Goal: Task Accomplishment & Management: Manage account settings

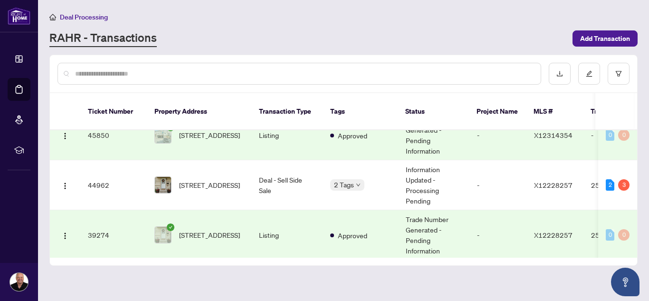
scroll to position [122, 0]
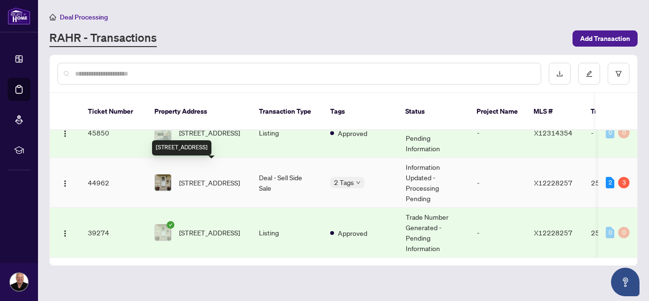
click at [215, 177] on span "[STREET_ADDRESS]" at bounding box center [209, 182] width 61 height 10
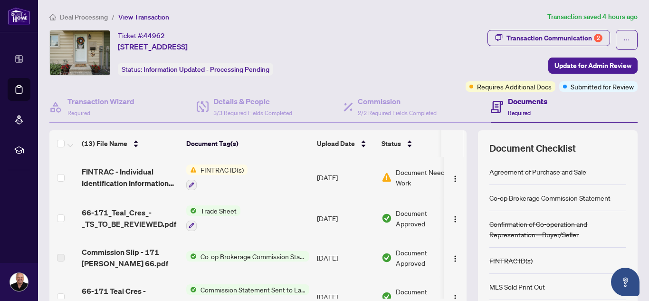
click at [215, 168] on span "FINTRAC ID(s)" at bounding box center [222, 169] width 51 height 10
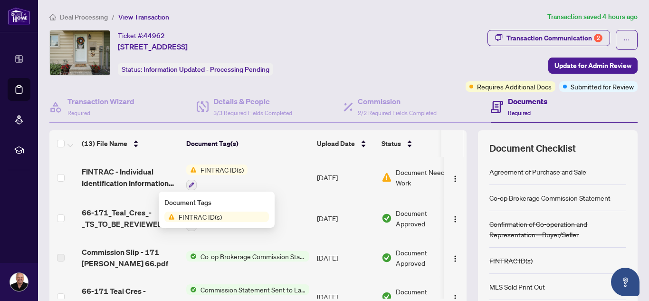
click at [190, 215] on span "FINTRAC ID(s)" at bounding box center [200, 216] width 51 height 10
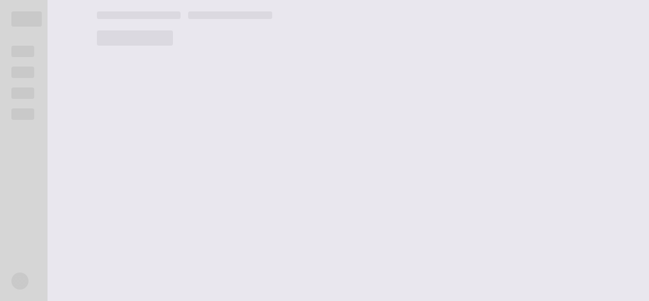
click at [139, 83] on main at bounding box center [368, 150] width 564 height 301
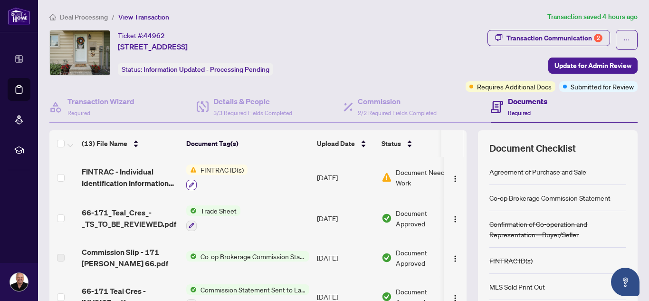
click at [191, 183] on icon "button" at bounding box center [192, 185] width 6 height 6
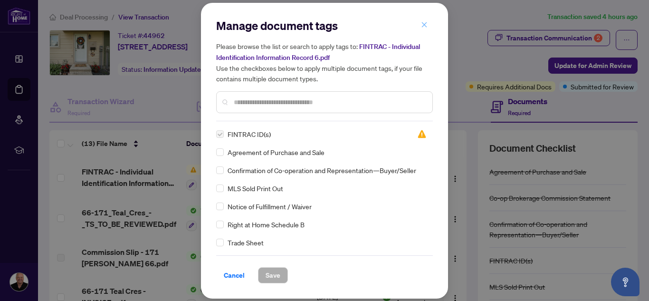
click at [426, 25] on icon "close" at bounding box center [424, 24] width 7 height 7
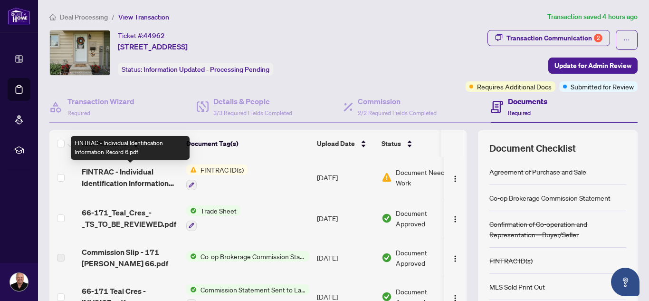
click at [139, 175] on span "FINTRAC - Individual Identification Information Record 6.pdf" at bounding box center [130, 177] width 97 height 23
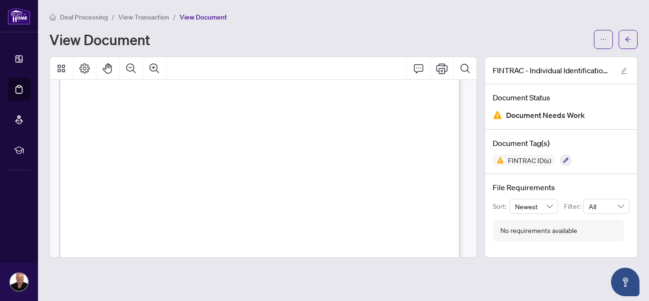
scroll to position [69, 0]
click at [631, 36] on icon "arrow-left" at bounding box center [628, 39] width 7 height 7
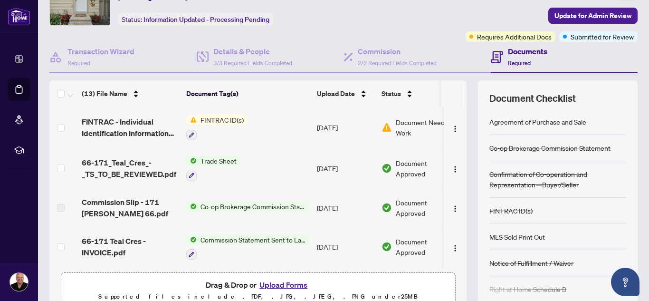
scroll to position [97, 0]
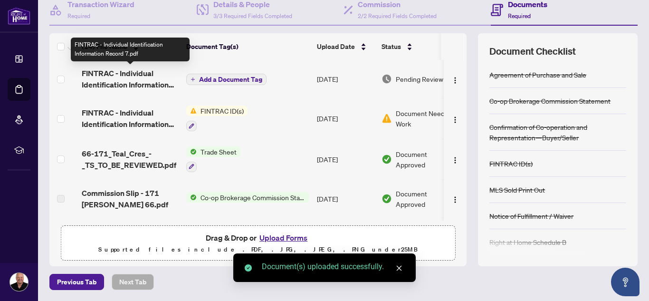
click at [135, 75] on span "FINTRAC - Individual Identification Information Record 7.pdf" at bounding box center [130, 78] width 97 height 23
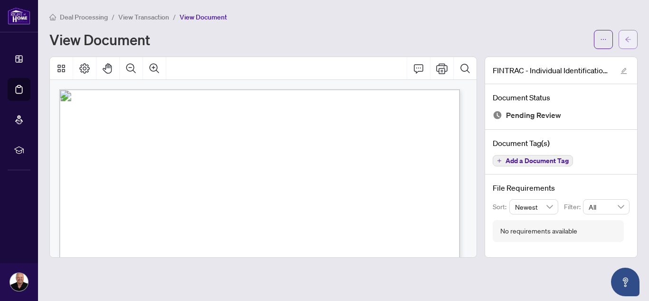
click at [624, 38] on button "button" at bounding box center [628, 39] width 19 height 19
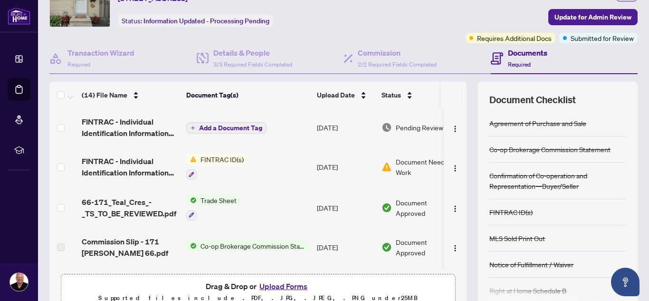
scroll to position [53, 0]
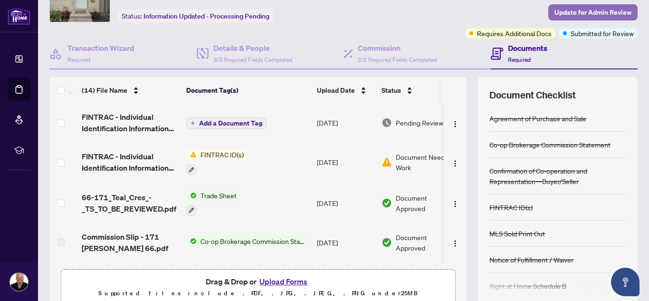
click at [562, 8] on span "Update for Admin Review" at bounding box center [593, 12] width 77 height 15
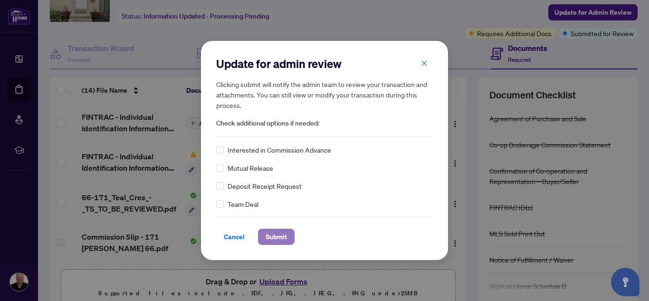
click at [275, 237] on span "Submit" at bounding box center [276, 236] width 21 height 15
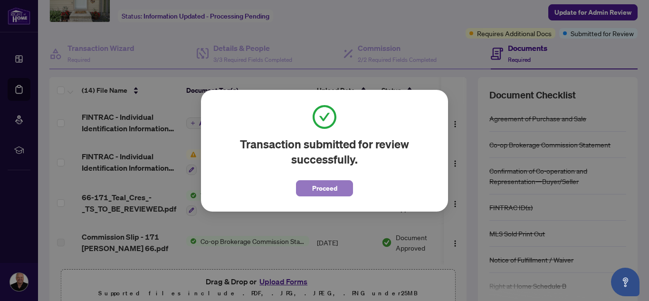
click at [327, 189] on span "Proceed" at bounding box center [324, 188] width 25 height 15
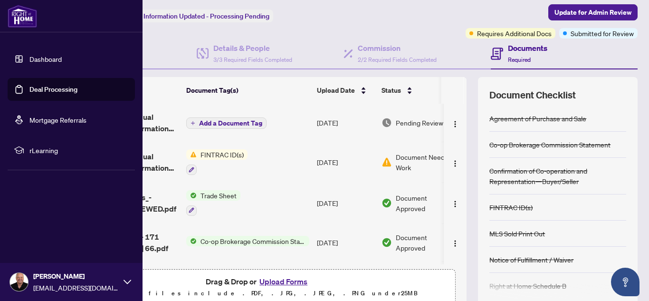
click at [37, 88] on link "Deal Processing" at bounding box center [53, 89] width 48 height 9
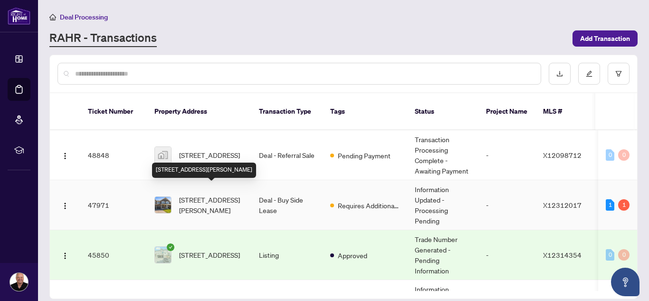
click at [214, 194] on span "[STREET_ADDRESS][PERSON_NAME]" at bounding box center [211, 204] width 65 height 21
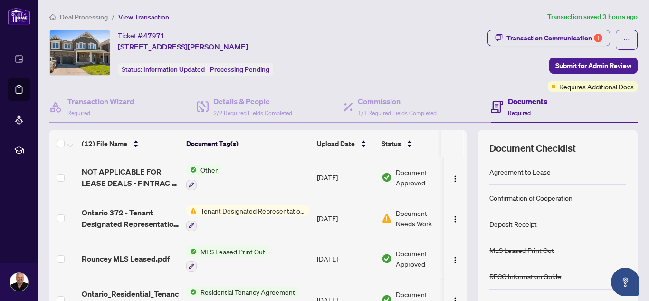
click at [235, 210] on span "Tenant Designated Representation Agreement" at bounding box center [253, 210] width 113 height 10
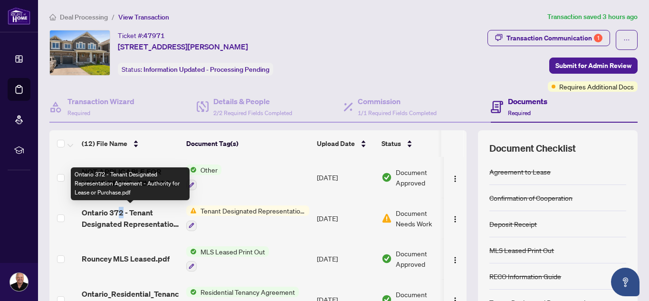
click at [121, 214] on span "Ontario 372 - Tenant Designated Representation Agreement - Authority for Lease …" at bounding box center [130, 218] width 97 height 23
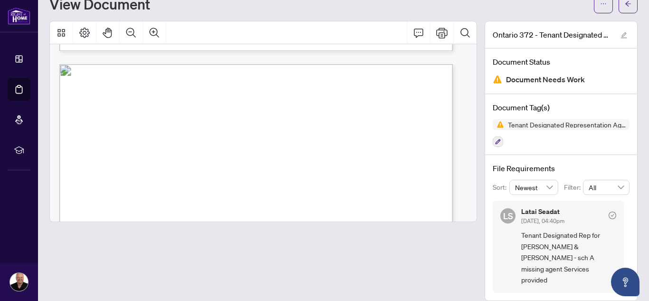
scroll to position [1568, 0]
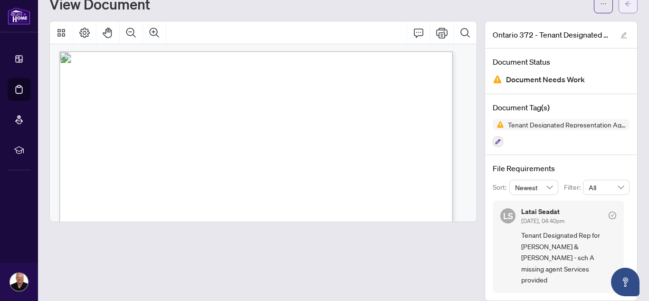
click at [625, 6] on icon "arrow-left" at bounding box center [628, 3] width 7 height 7
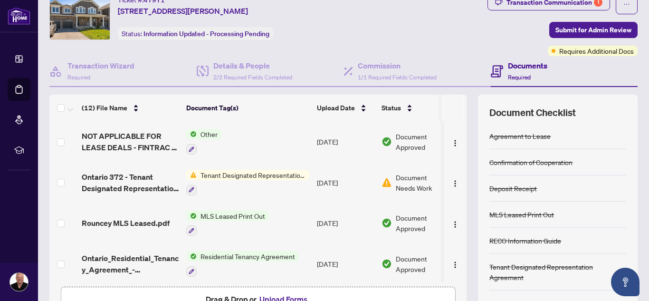
scroll to position [0, 24]
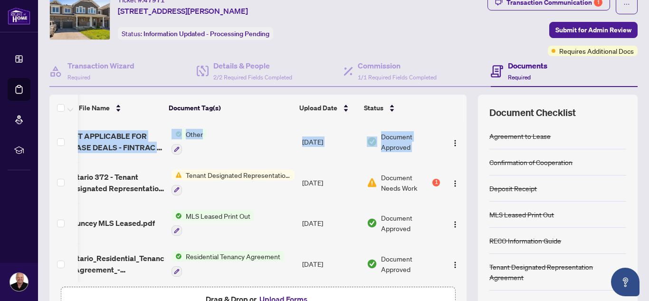
drag, startPoint x: 457, startPoint y: 146, endPoint x: 459, endPoint y: 161, distance: 15.0
click at [459, 161] on div "NOT APPLICABLE FOR LEASE DEALS - FINTRAC - Receipt Of Funds Record 3.pdf Other …" at bounding box center [257, 201] width 417 height 161
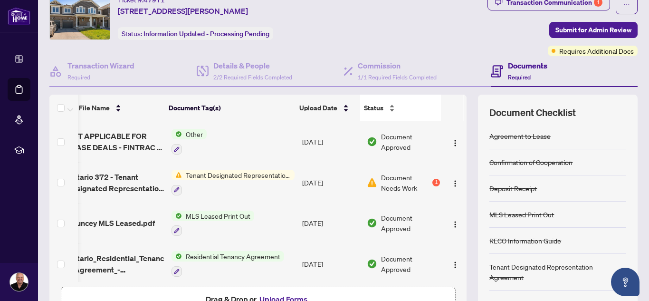
click at [419, 107] on div "Status" at bounding box center [400, 108] width 73 height 10
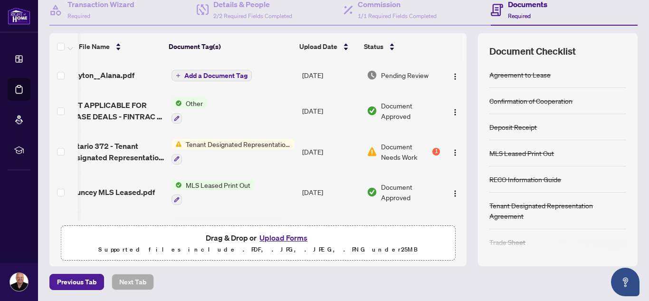
click at [204, 77] on span "Add a Document Tag" at bounding box center [215, 75] width 63 height 7
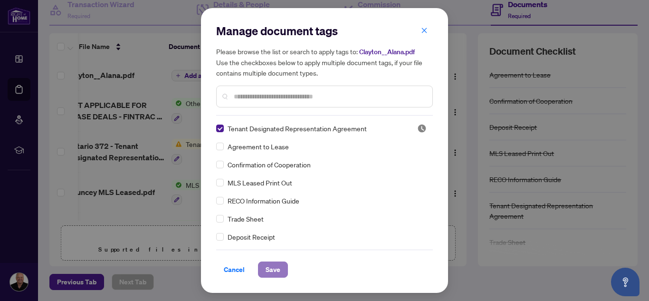
click at [271, 269] on span "Save" at bounding box center [273, 269] width 15 height 15
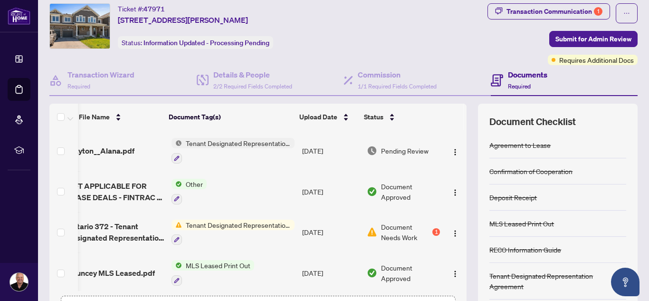
scroll to position [25, 0]
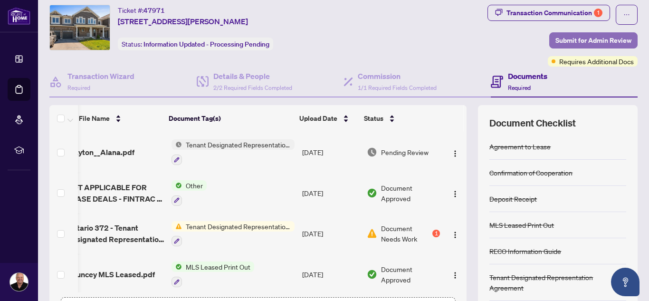
click at [596, 32] on button "Submit for Admin Review" at bounding box center [593, 40] width 88 height 16
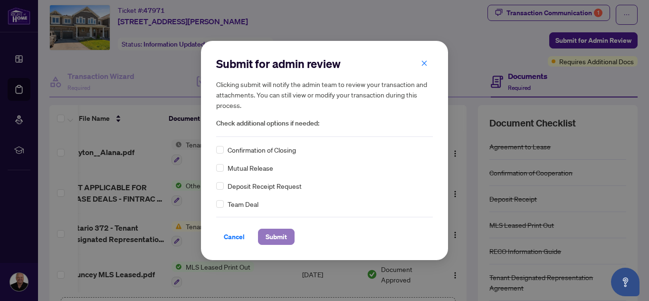
click at [276, 236] on span "Submit" at bounding box center [276, 236] width 21 height 15
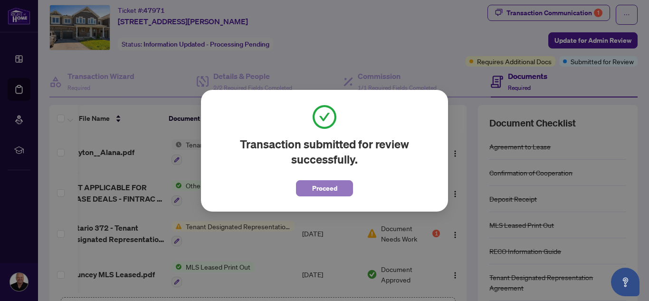
click at [315, 182] on span "Proceed" at bounding box center [324, 188] width 25 height 15
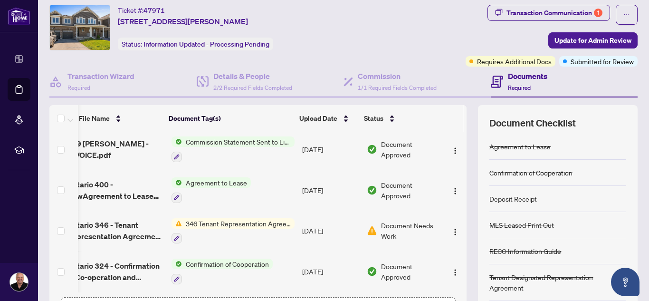
scroll to position [0, 0]
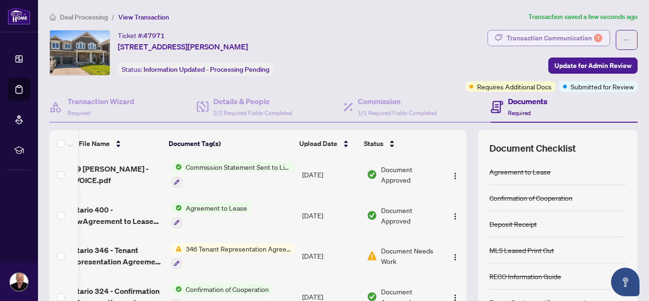
click at [562, 39] on div "Transaction Communication 1" at bounding box center [555, 37] width 96 height 15
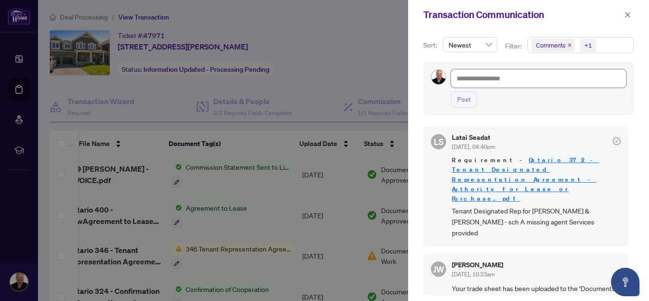
click at [513, 82] on textarea at bounding box center [538, 78] width 175 height 18
type textarea "*"
type textarea "**"
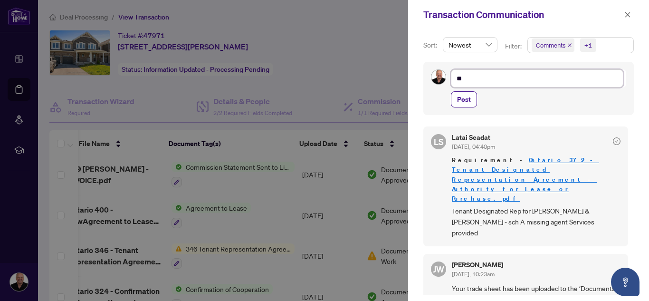
type textarea "***"
type textarea "****"
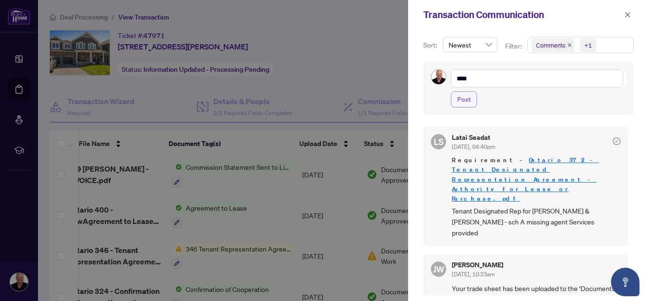
click at [467, 98] on span "Post" at bounding box center [464, 99] width 14 height 15
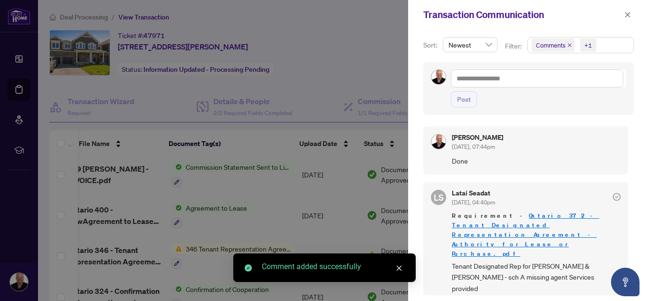
click at [525, 98] on div "Post" at bounding box center [538, 99] width 175 height 16
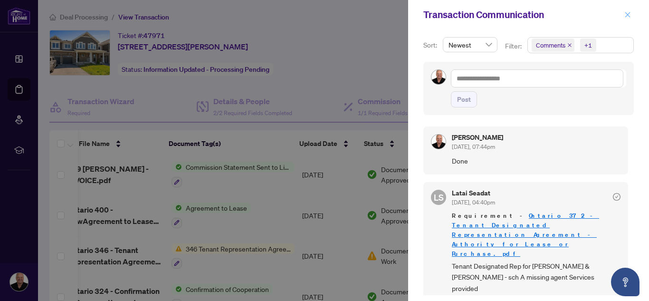
click at [625, 15] on icon "close" at bounding box center [627, 14] width 7 height 7
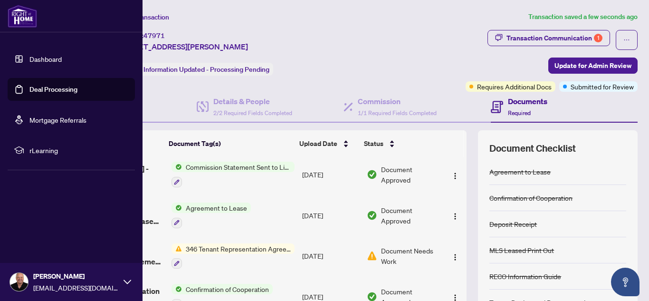
click at [40, 55] on link "Dashboard" at bounding box center [45, 59] width 32 height 9
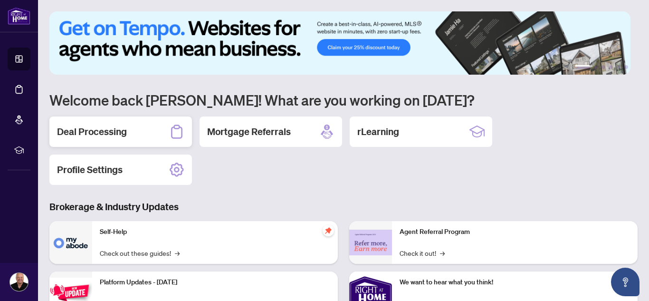
click at [155, 127] on div "Deal Processing" at bounding box center [120, 131] width 143 height 30
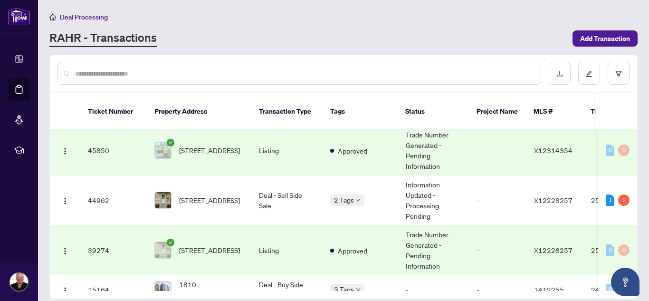
scroll to position [109, 0]
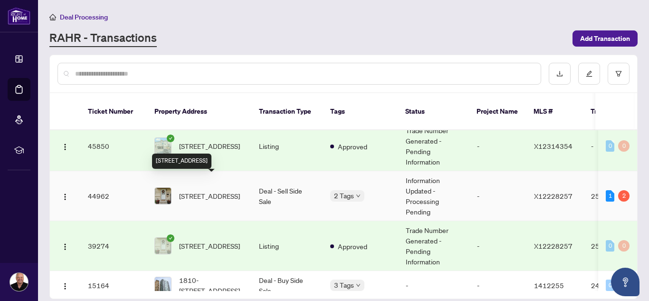
click at [201, 191] on span "[STREET_ADDRESS]" at bounding box center [209, 196] width 61 height 10
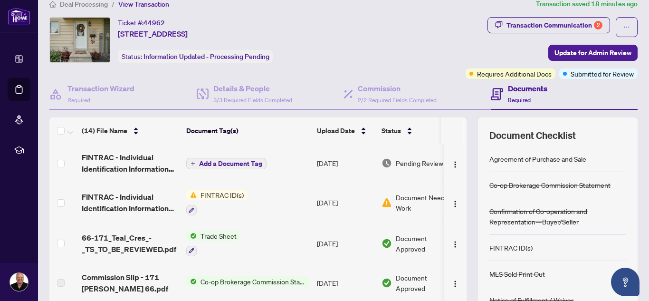
scroll to position [12, 0]
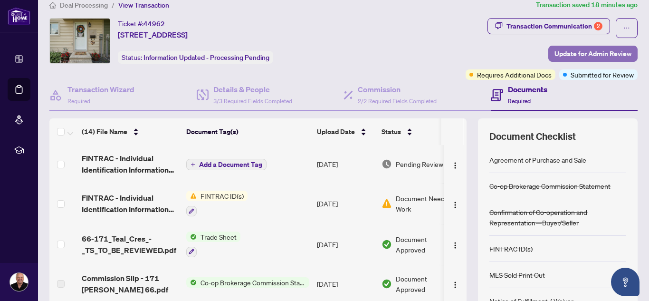
click at [591, 52] on span "Update for Admin Review" at bounding box center [593, 53] width 77 height 15
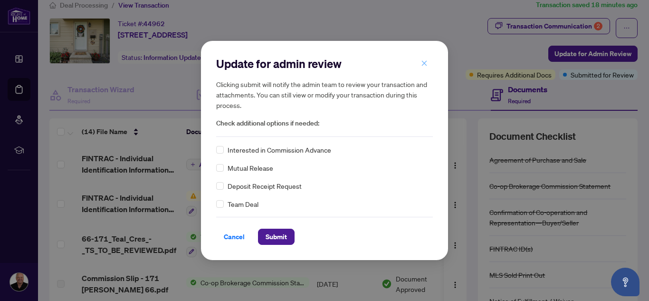
click at [426, 65] on icon "close" at bounding box center [424, 63] width 7 height 7
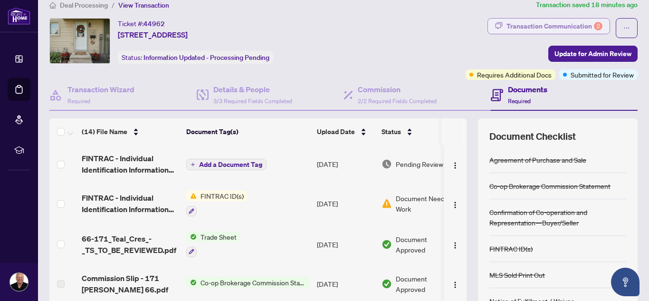
click at [530, 23] on div "Transaction Communication 2" at bounding box center [555, 26] width 96 height 15
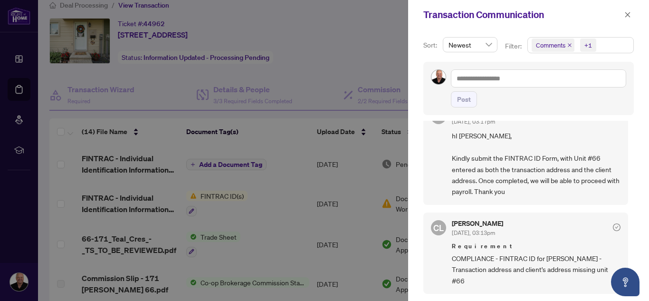
scroll to position [0, 0]
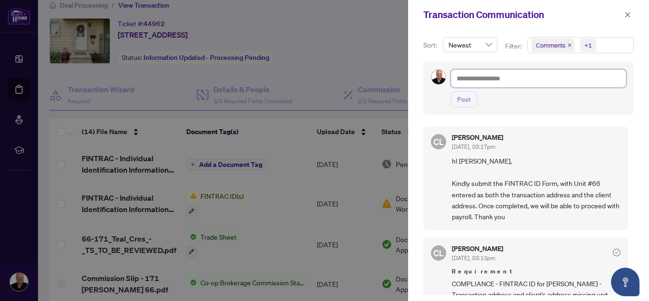
click at [535, 76] on textarea at bounding box center [538, 78] width 175 height 18
type textarea "*"
type textarea "**"
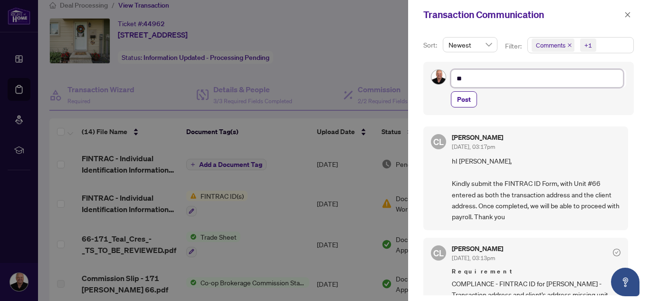
type textarea "***"
type textarea "****"
click at [461, 97] on span "Post" at bounding box center [464, 99] width 14 height 15
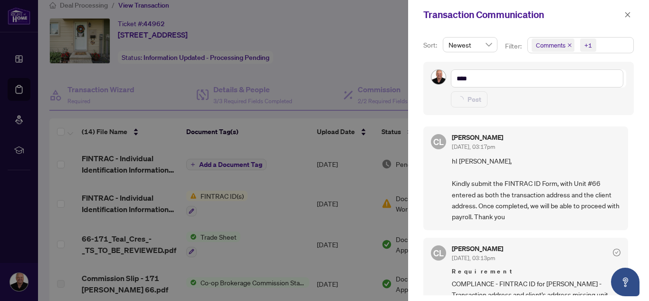
type textarea "**********"
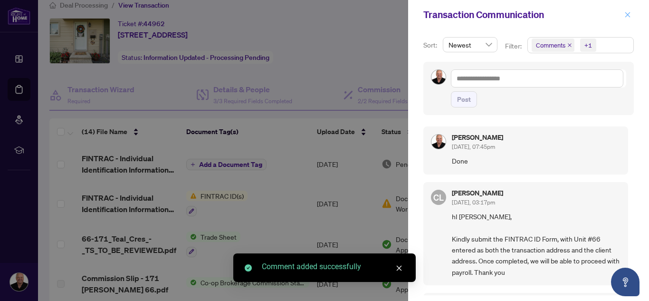
click at [628, 11] on icon "close" at bounding box center [627, 14] width 7 height 7
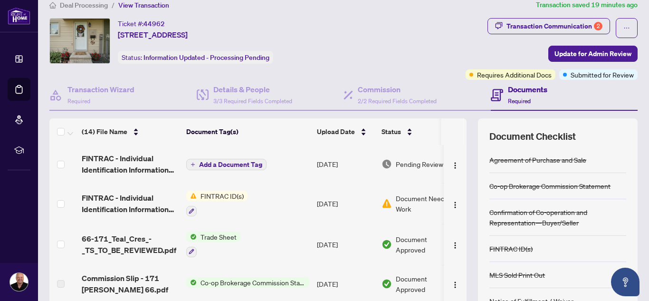
click at [428, 44] on div "Transaction Communication 2 Update for Admin Review Requires Additional Docs Su…" at bounding box center [505, 49] width 267 height 62
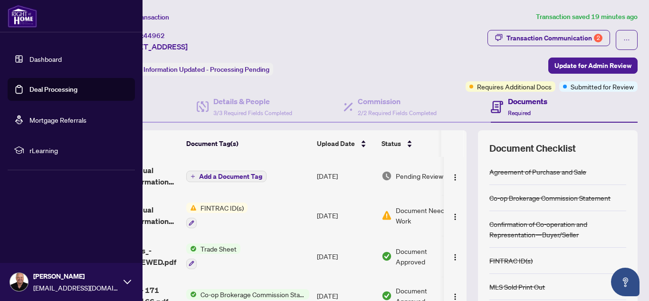
click at [29, 86] on link "Deal Processing" at bounding box center [53, 89] width 48 height 9
